Goal: Information Seeking & Learning: Learn about a topic

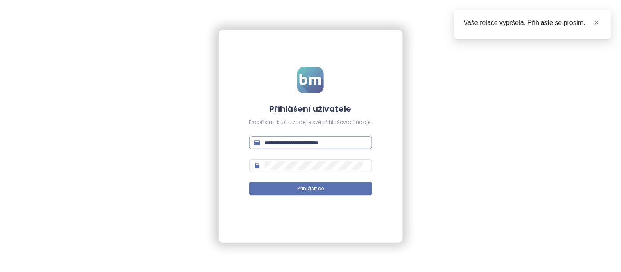
click at [306, 145] on input "**********" at bounding box center [316, 142] width 102 height 9
type input "**********"
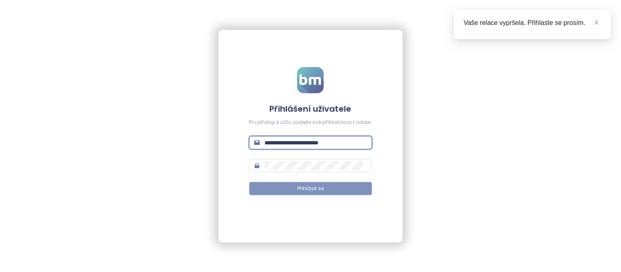
click at [350, 192] on button "Přihlásit se" at bounding box center [310, 188] width 123 height 13
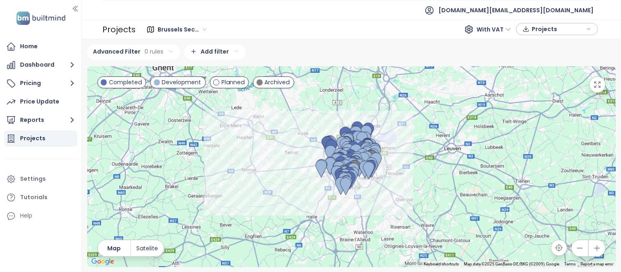
click at [185, 30] on span "Brussels Secondary" at bounding box center [182, 29] width 49 height 12
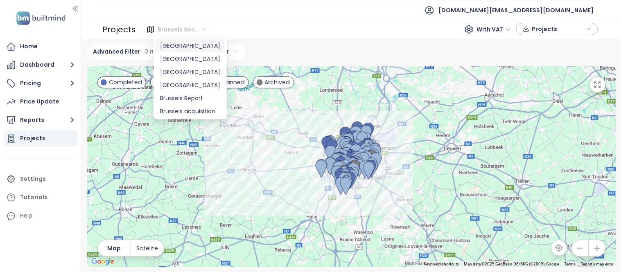
click at [190, 47] on div "[GEOGRAPHIC_DATA]" at bounding box center [190, 45] width 60 height 9
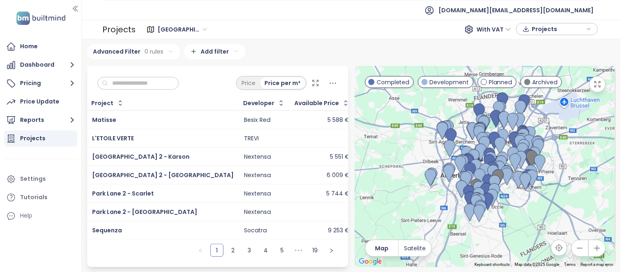
click at [149, 86] on input "text" at bounding box center [141, 83] width 66 height 12
paste input "******"
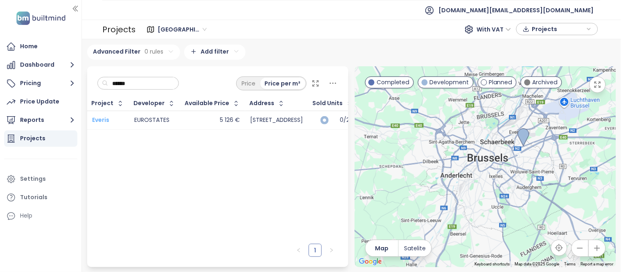
type input "******"
click at [33, 179] on div "Settings" at bounding box center [33, 179] width 26 height 10
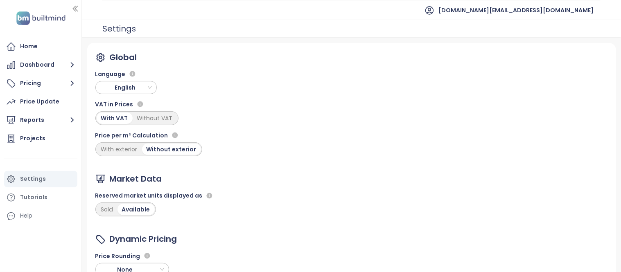
click at [133, 91] on span "English" at bounding box center [126, 87] width 57 height 12
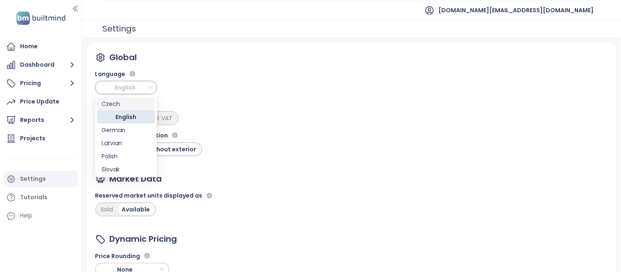
click at [126, 107] on div "Czech" at bounding box center [126, 103] width 48 height 9
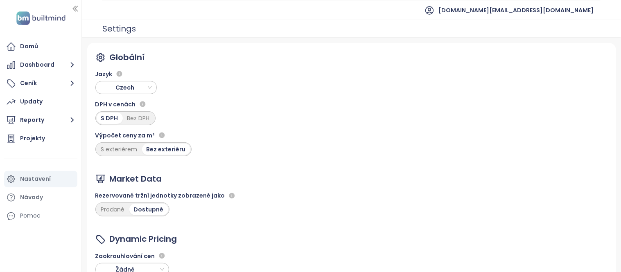
click at [246, 84] on div "Globální Jazyk Czech DPH v cenách S DPH Bez DPH Výpočet ceny za m² S exteriérem…" at bounding box center [351, 178] width 529 height 271
click at [111, 211] on div "Prodané" at bounding box center [113, 209] width 33 height 11
click at [21, 137] on div "Projekty" at bounding box center [32, 138] width 25 height 10
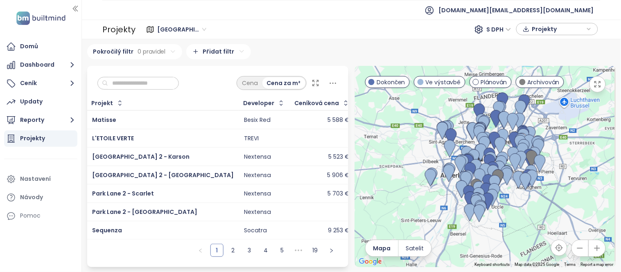
click at [135, 85] on input "text" at bounding box center [141, 83] width 66 height 12
paste input "******"
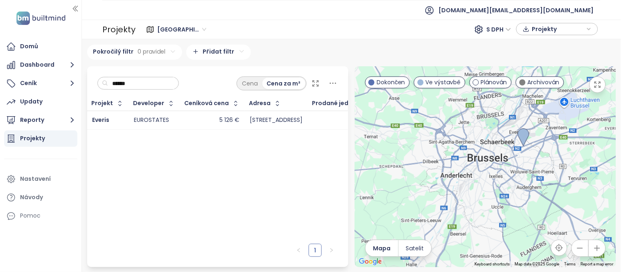
drag, startPoint x: 150, startPoint y: 84, endPoint x: 106, endPoint y: 79, distance: 44.9
click at [106, 79] on div "******" at bounding box center [138, 83] width 82 height 13
paste input "*"
click at [99, 118] on span "Matisse" at bounding box center [104, 120] width 24 height 8
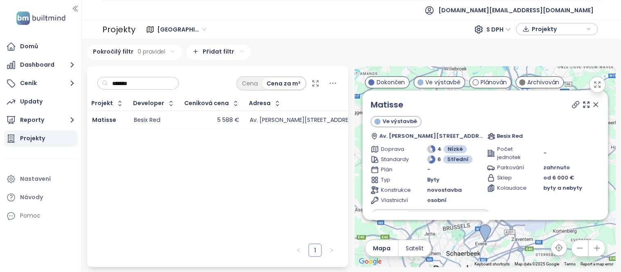
drag, startPoint x: 141, startPoint y: 83, endPoint x: 99, endPoint y: 76, distance: 42.3
click at [99, 77] on div "*******" at bounding box center [138, 83] width 82 height 13
paste input "text"
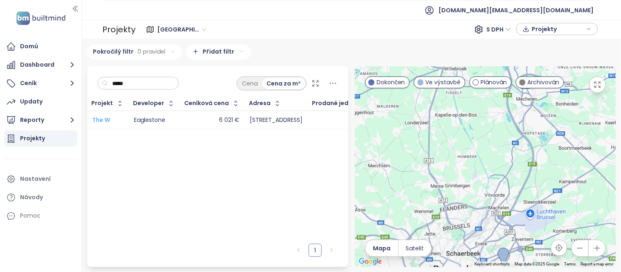
click at [101, 118] on span "The W" at bounding box center [101, 120] width 18 height 8
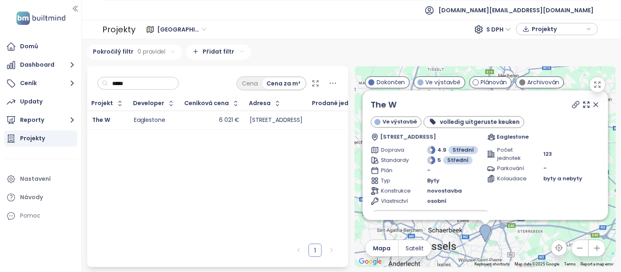
drag, startPoint x: 139, startPoint y: 85, endPoint x: 101, endPoint y: 85, distance: 38.1
click at [101, 85] on div "*****" at bounding box center [138, 83] width 82 height 13
paste input "*"
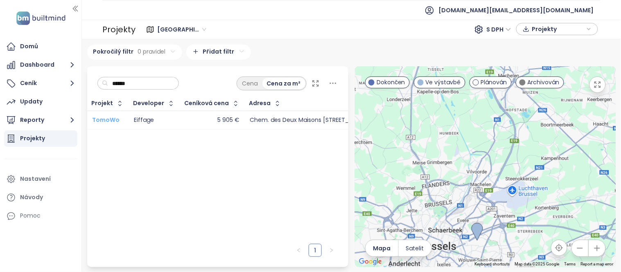
click at [103, 119] on span "TomoWo" at bounding box center [105, 120] width 27 height 8
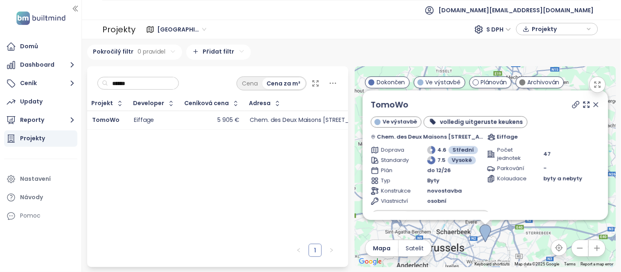
drag, startPoint x: 150, startPoint y: 87, endPoint x: 113, endPoint y: 82, distance: 37.2
drag, startPoint x: 113, startPoint y: 82, endPoint x: 234, endPoint y: 72, distance: 121.2
click at [234, 72] on div "****** Cena Cena za m²" at bounding box center [217, 81] width 261 height 30
drag, startPoint x: 149, startPoint y: 86, endPoint x: 108, endPoint y: 83, distance: 41.9
click at [108, 83] on div "******" at bounding box center [138, 83] width 82 height 13
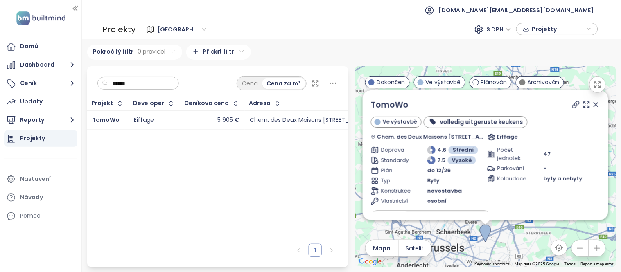
paste input "****"
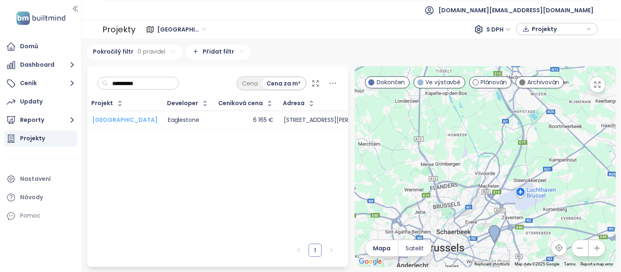
type input "**********"
click at [111, 118] on span "[GEOGRAPHIC_DATA]" at bounding box center [125, 120] width 66 height 8
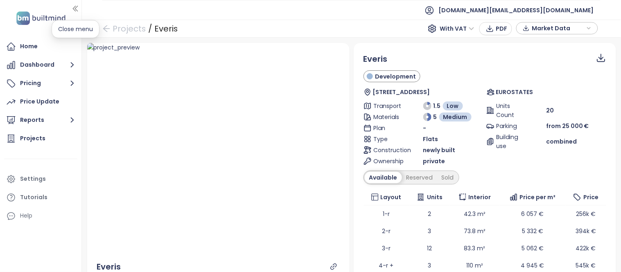
click at [74, 6] on icon "button" at bounding box center [75, 9] width 8 height 8
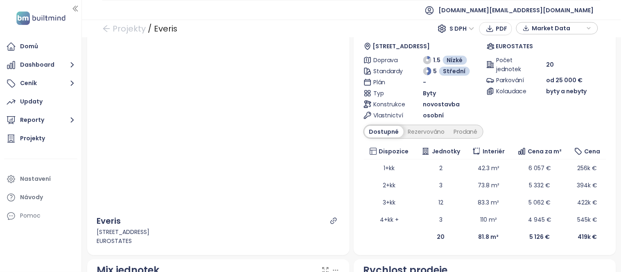
scroll to position [51, 0]
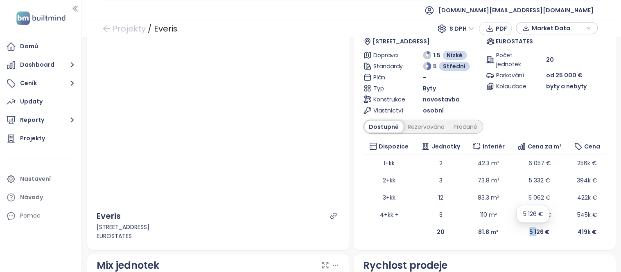
drag, startPoint x: 521, startPoint y: 233, endPoint x: 530, endPoint y: 234, distance: 9.4
click at [530, 234] on td "5 126 €" at bounding box center [540, 232] width 58 height 17
copy b "5 1"
drag, startPoint x: 551, startPoint y: 231, endPoint x: 538, endPoint y: 231, distance: 12.7
click at [538, 231] on td "5 126 €" at bounding box center [540, 232] width 58 height 17
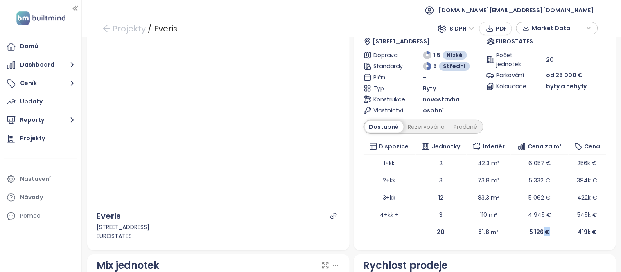
click at [553, 233] on td "5 126 €" at bounding box center [540, 232] width 58 height 17
drag, startPoint x: 553, startPoint y: 233, endPoint x: 539, endPoint y: 234, distance: 13.5
click at [539, 234] on td "5 126 €" at bounding box center [540, 232] width 58 height 17
copy b "€"
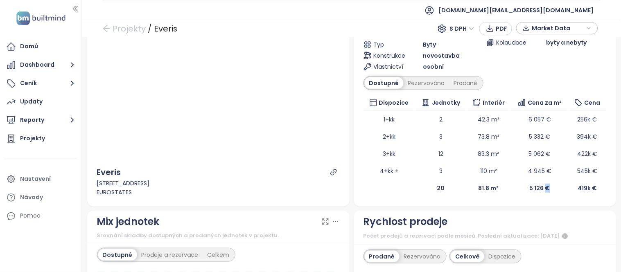
scroll to position [0, 0]
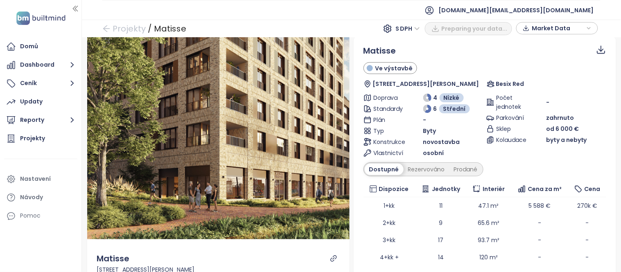
scroll to position [45, 0]
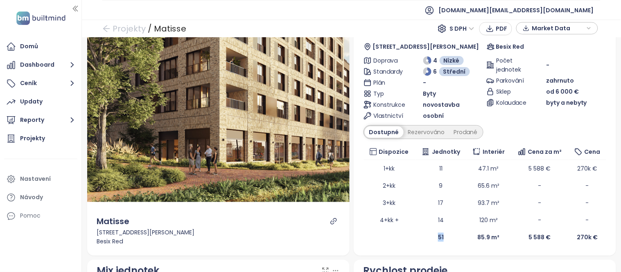
drag, startPoint x: 440, startPoint y: 236, endPoint x: 434, endPoint y: 236, distance: 5.7
click at [434, 236] on td "51" at bounding box center [441, 237] width 51 height 17
copy b "51"
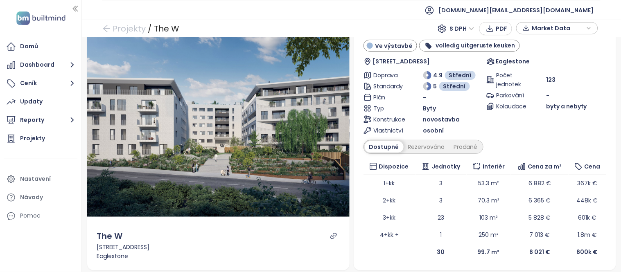
scroll to position [38, 0]
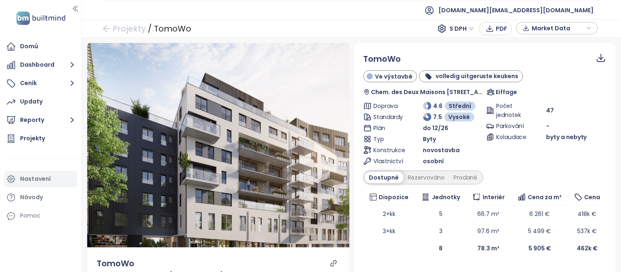
click at [38, 178] on div "Nastavení" at bounding box center [35, 179] width 31 height 10
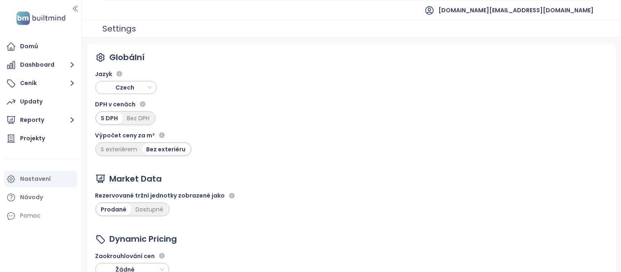
click at [145, 88] on span "Czech" at bounding box center [126, 87] width 57 height 12
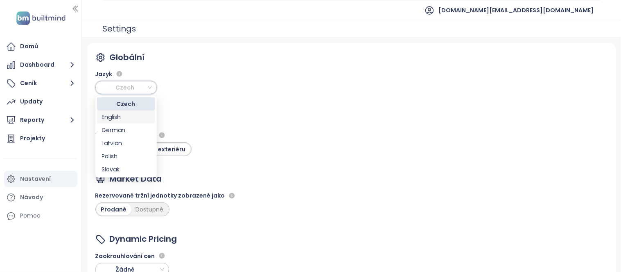
click at [123, 116] on div "English" at bounding box center [126, 117] width 48 height 9
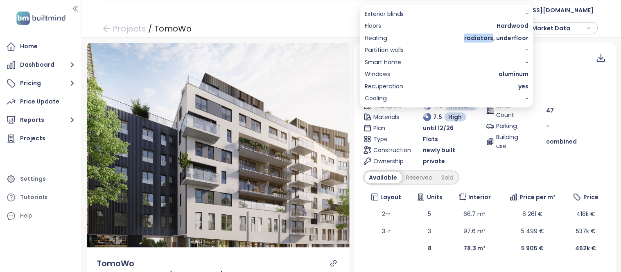
drag, startPoint x: 494, startPoint y: 37, endPoint x: 469, endPoint y: 38, distance: 25.0
click at [469, 38] on span "radiators, underfloor" at bounding box center [496, 38] width 64 height 9
copy span "radiators"
drag, startPoint x: 527, startPoint y: 75, endPoint x: 493, endPoint y: 77, distance: 34.9
click at [493, 77] on div "Windows aluminum" at bounding box center [447, 74] width 164 height 9
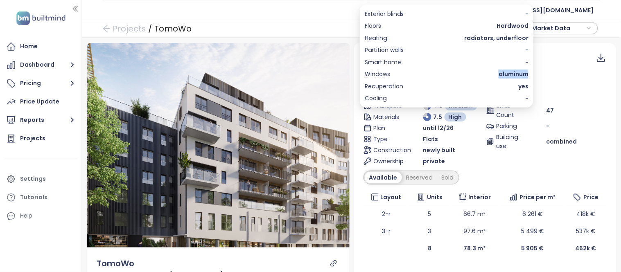
copy span "aluminum"
drag, startPoint x: 415, startPoint y: 84, endPoint x: 369, endPoint y: 84, distance: 46.3
click at [369, 84] on div "Recuperation yes" at bounding box center [447, 86] width 164 height 9
copy span "ecuperation"
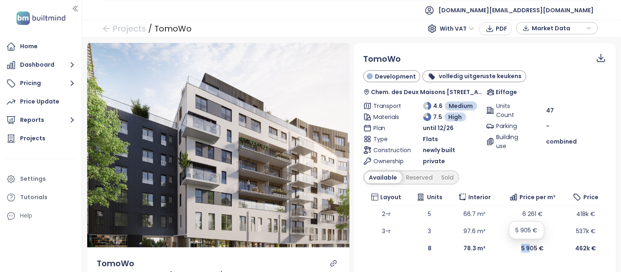
drag, startPoint x: 513, startPoint y: 248, endPoint x: 524, endPoint y: 249, distance: 10.7
click at [524, 249] on td "5 905 €" at bounding box center [533, 248] width 66 height 17
copy b "5 9"
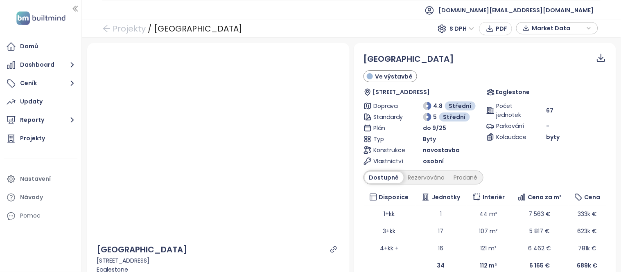
scroll to position [33, 0]
